Goal: Information Seeking & Learning: Check status

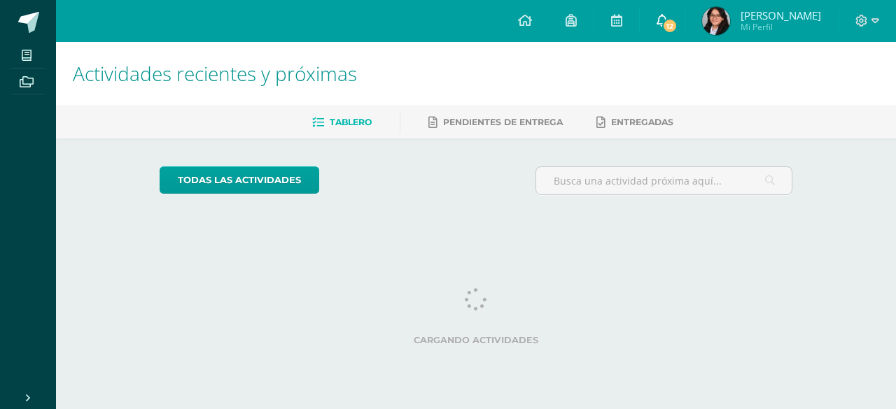
click at [683, 12] on link "12" at bounding box center [662, 21] width 45 height 42
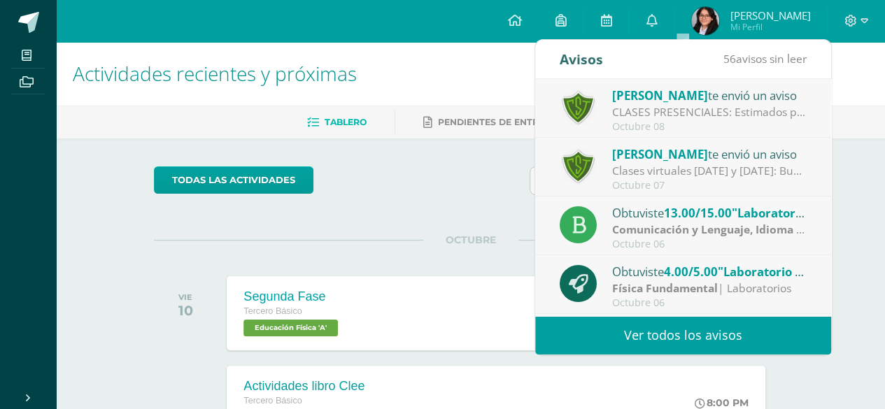
click at [666, 104] on div "CLASES PRESENCIALES: Estimados padres de familia: Les informamos que el Comité …" at bounding box center [709, 112] width 195 height 16
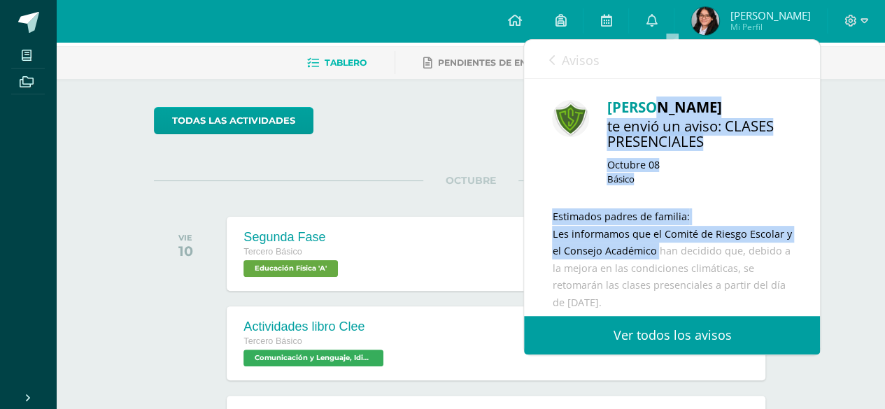
drag, startPoint x: 663, startPoint y: 269, endPoint x: 638, endPoint y: 84, distance: 187.2
click at [638, 84] on div "[PERSON_NAME] te envió un aviso: CLASES PRESENCIALES [DATE] Básico Estimados pa…" at bounding box center [672, 271] width 296 height 384
click at [621, 141] on div "te envió un aviso: CLASES PRESENCIALES" at bounding box center [699, 134] width 185 height 33
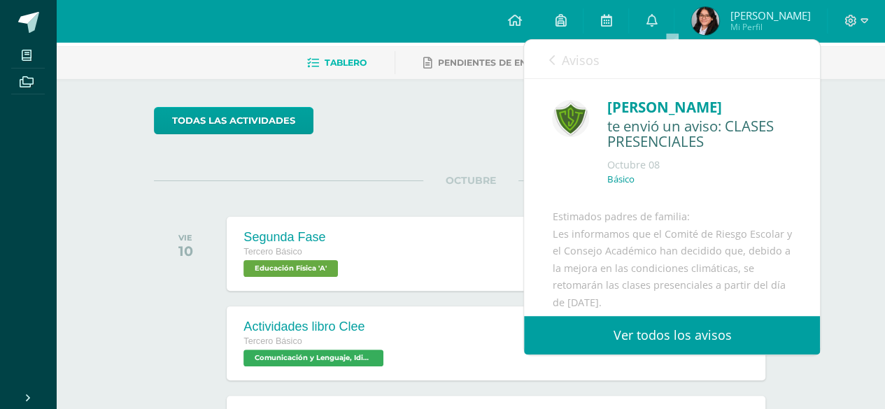
click at [547, 62] on div "Avisos 55 avisos sin leer Avisos" at bounding box center [672, 59] width 296 height 39
click at [601, 53] on div "Avisos 55 avisos sin leer Avisos" at bounding box center [672, 59] width 296 height 39
click at [572, 62] on span "Avisos" at bounding box center [580, 60] width 38 height 17
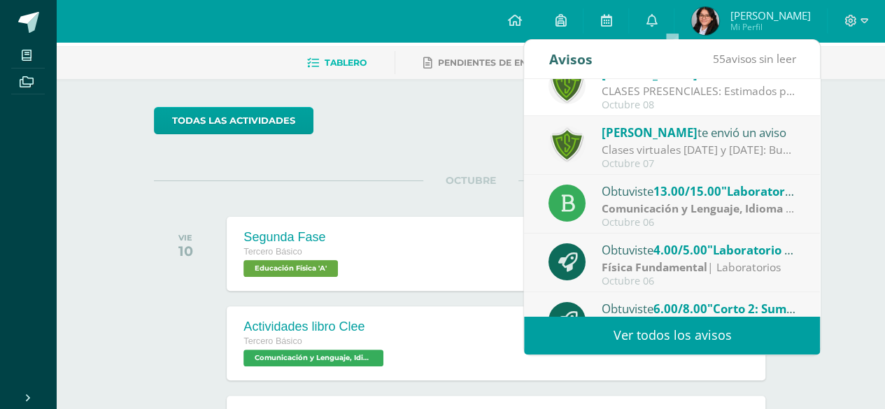
scroll to position [28, 0]
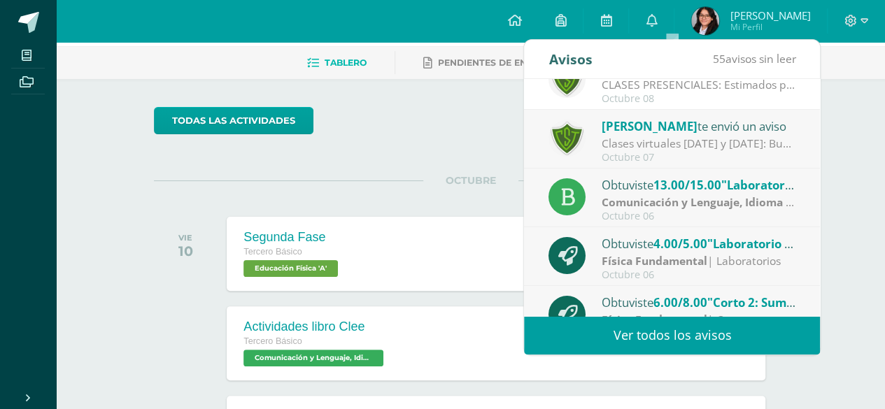
click at [668, 195] on strong "Comunicación y Lenguaje, Idioma Español" at bounding box center [715, 202] width 227 height 15
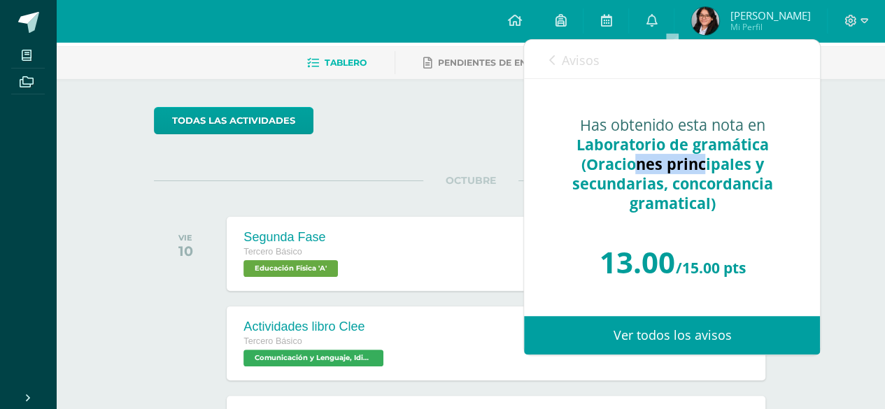
drag, startPoint x: 635, startPoint y: 162, endPoint x: 700, endPoint y: 167, distance: 64.6
click at [700, 167] on span "Laboratorio de gramática (Oraciones principales y secundarias, concordancia gra…" at bounding box center [672, 173] width 201 height 79
click at [553, 57] on icon at bounding box center [552, 60] width 6 height 11
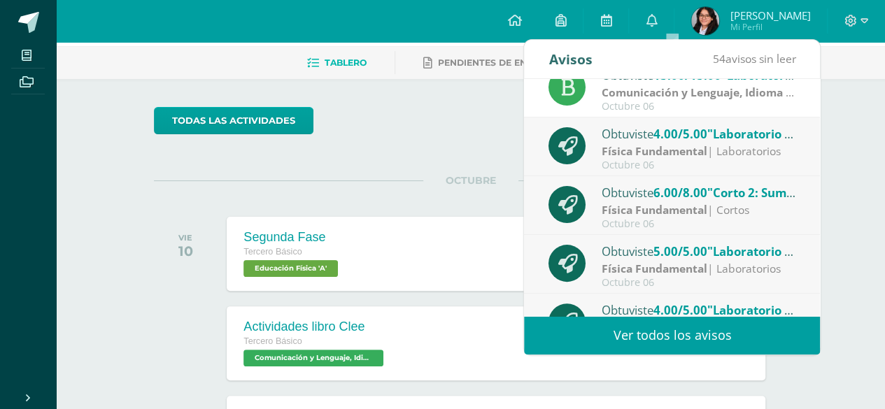
scroll to position [139, 0]
click at [649, 162] on div "Octubre 06" at bounding box center [699, 165] width 195 height 12
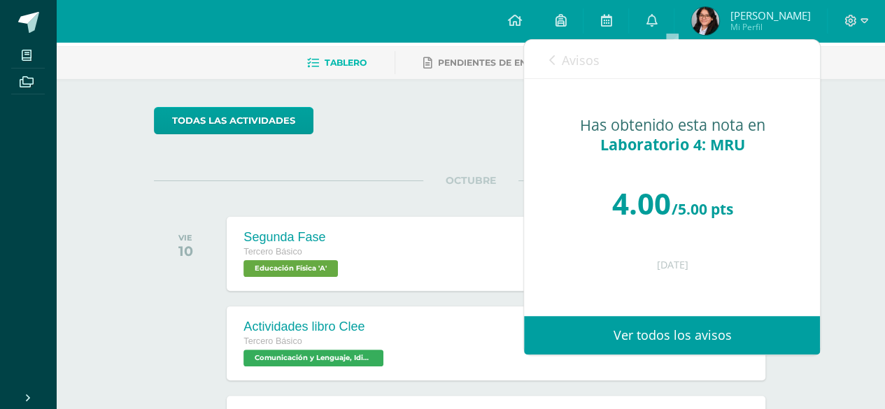
click at [556, 67] on link "Avisos" at bounding box center [574, 60] width 50 height 40
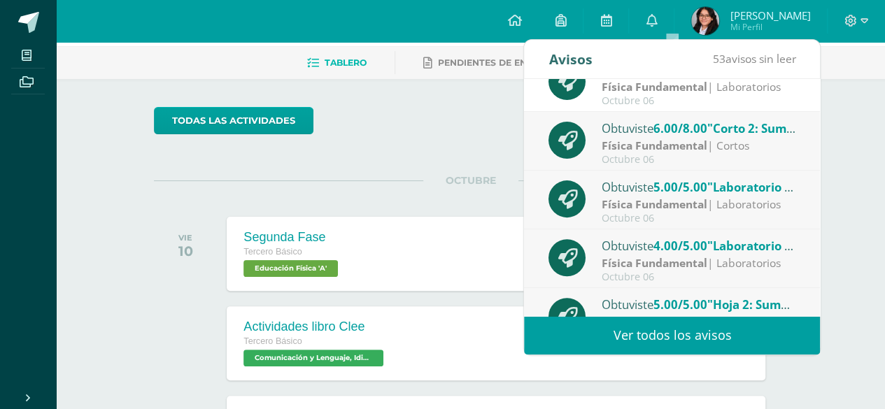
scroll to position [232, 0]
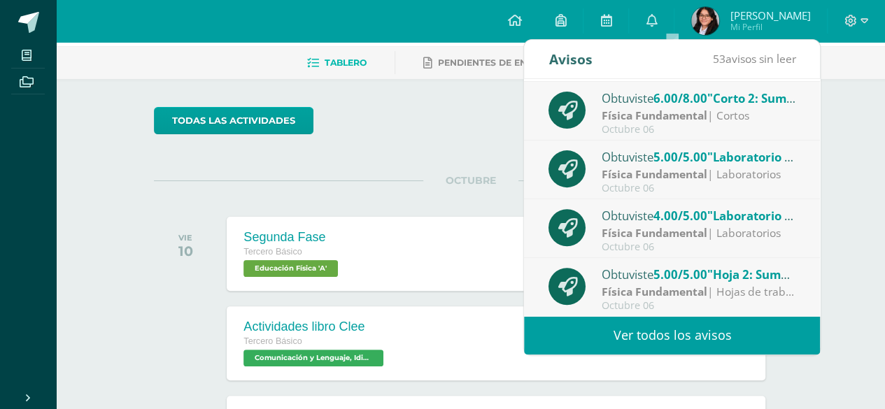
click at [766, 15] on span "[PERSON_NAME]" at bounding box center [770, 15] width 80 height 14
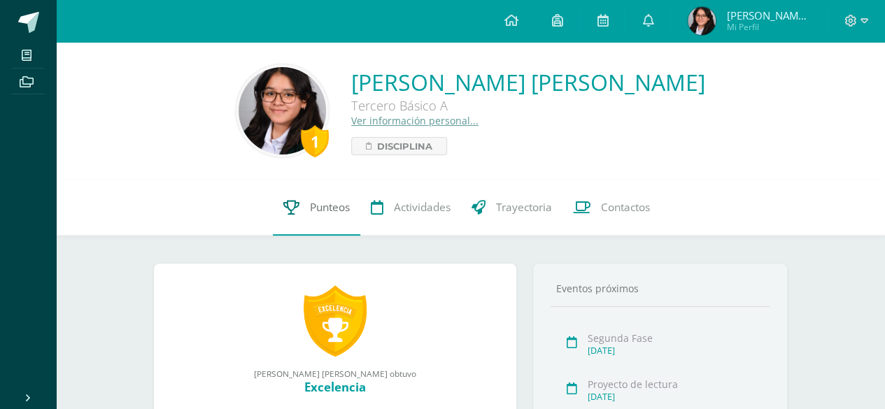
click at [293, 213] on icon at bounding box center [291, 207] width 16 height 15
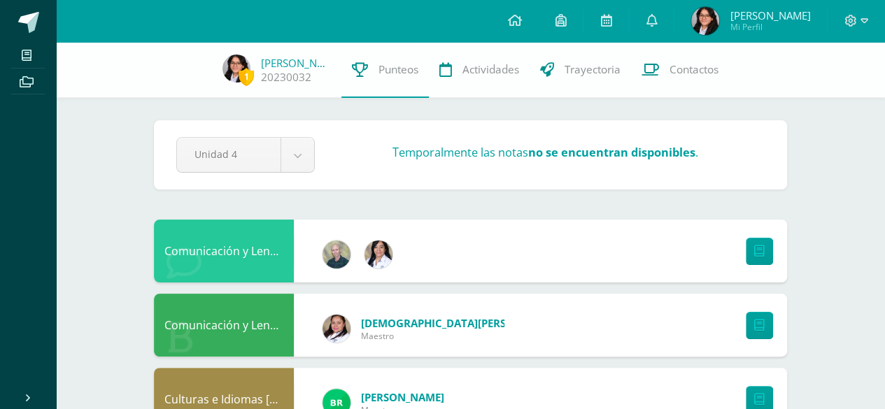
click at [638, 170] on div "Unidad 4 Unidad 1 Unidad 2 Unidad 3 Unidad 4 Temporalmente las notas no se encu…" at bounding box center [471, 155] width 600 height 36
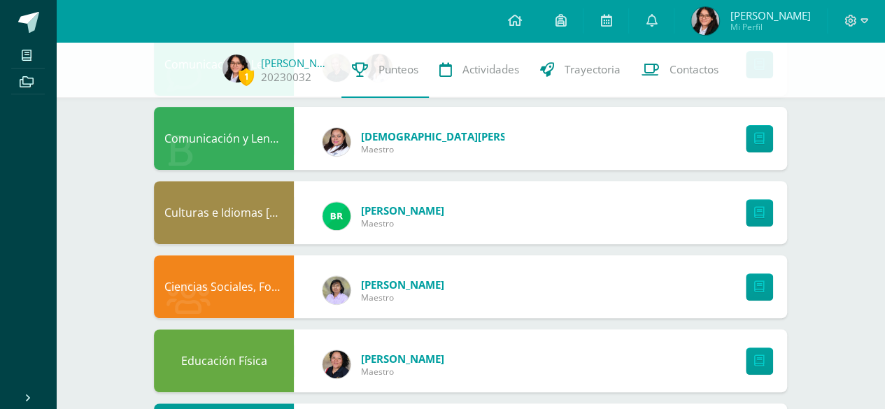
scroll to position [58, 0]
